Goal: Transaction & Acquisition: Purchase product/service

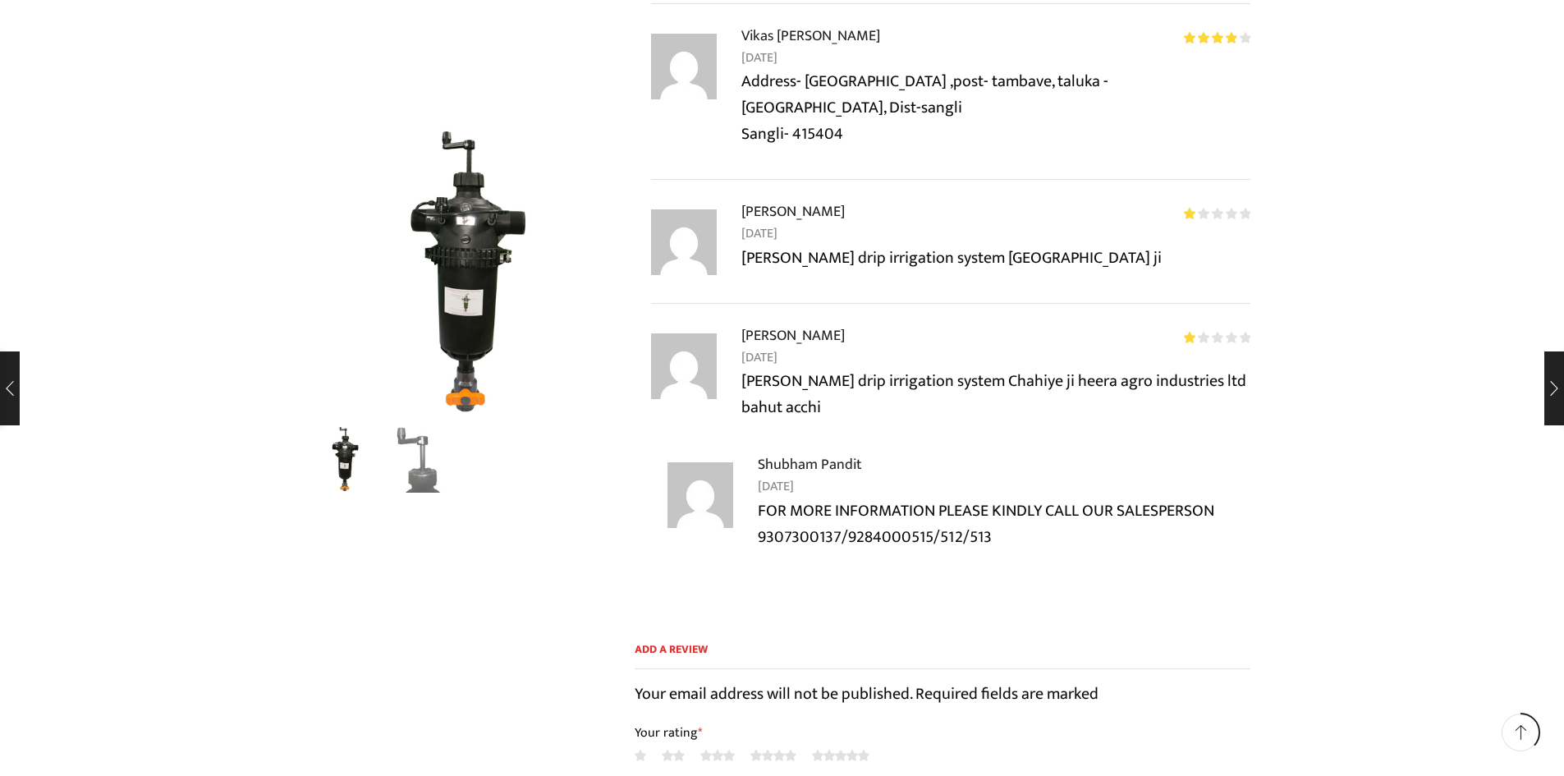
scroll to position [3832, 0]
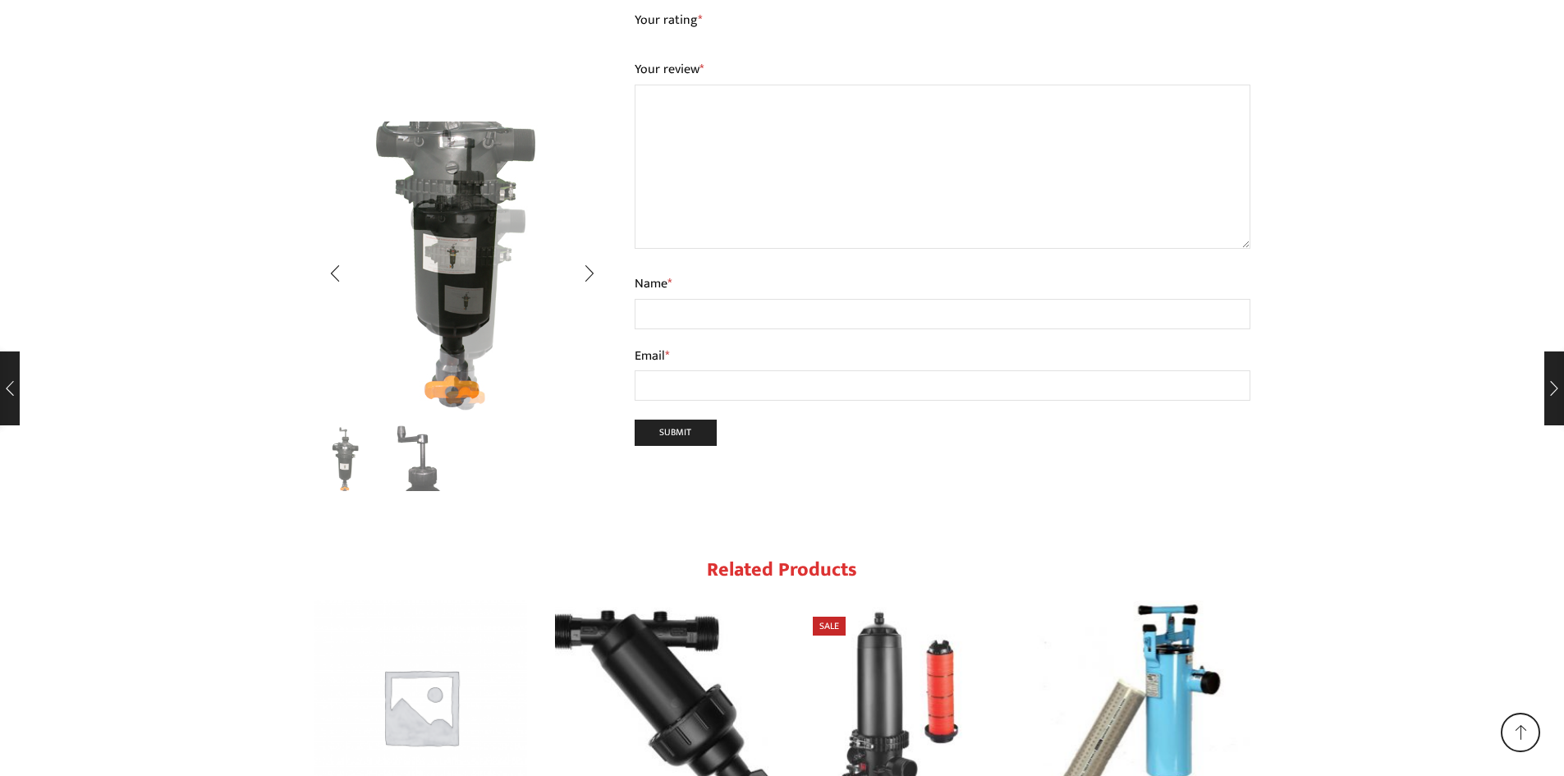
scroll to position [8889, 0]
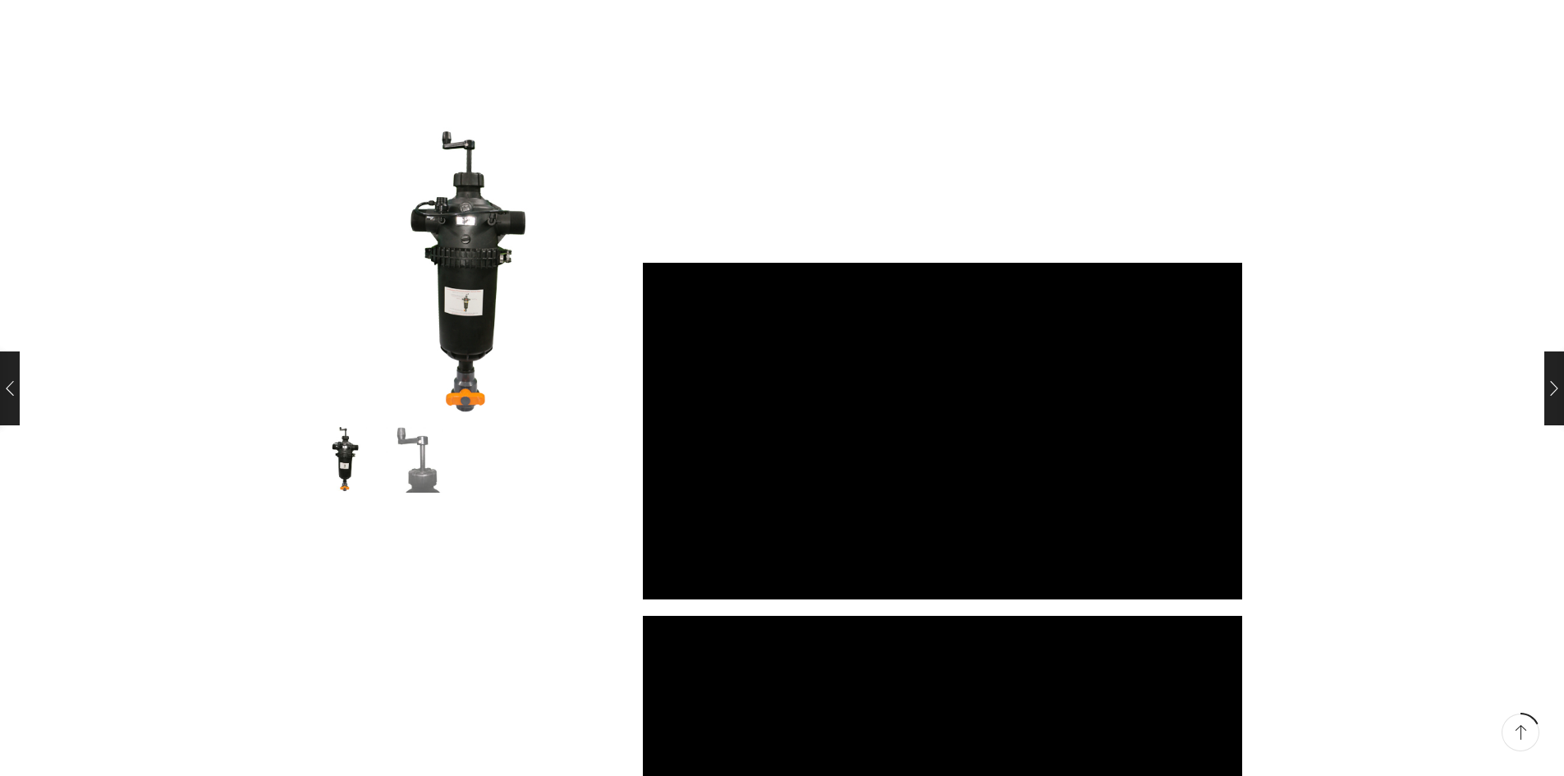
scroll to position [1642, 0]
